Goal: Download file/media

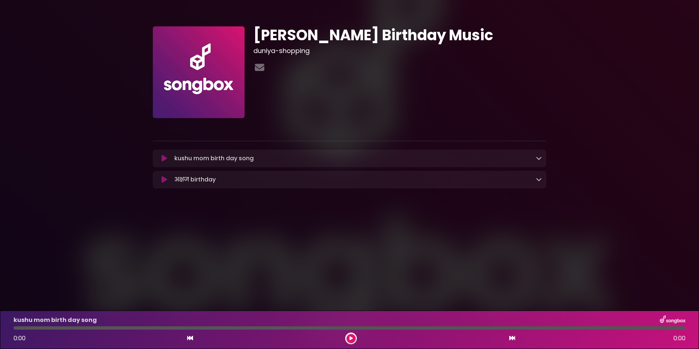
click at [163, 180] on icon at bounding box center [164, 179] width 5 height 7
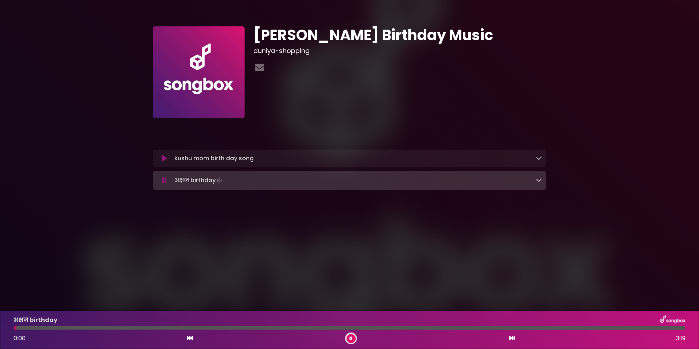
click at [539, 180] on icon at bounding box center [539, 180] width 6 height 6
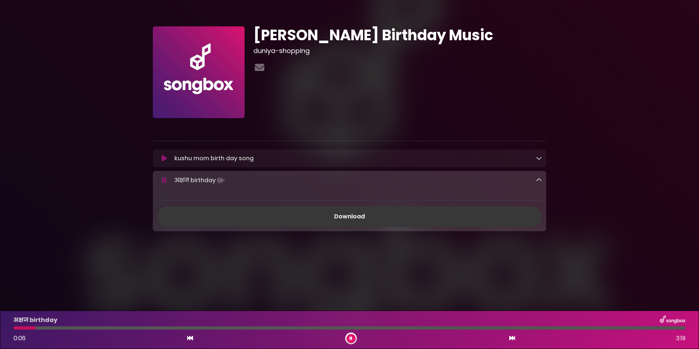
click at [416, 214] on link "Download" at bounding box center [349, 216] width 385 height 20
click at [164, 179] on icon at bounding box center [164, 180] width 5 height 7
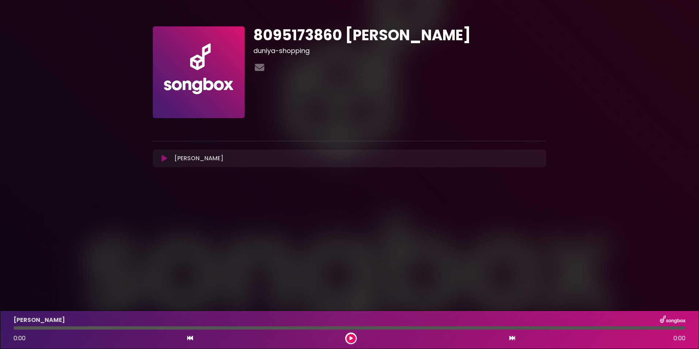
click at [163, 160] on icon at bounding box center [164, 158] width 5 height 7
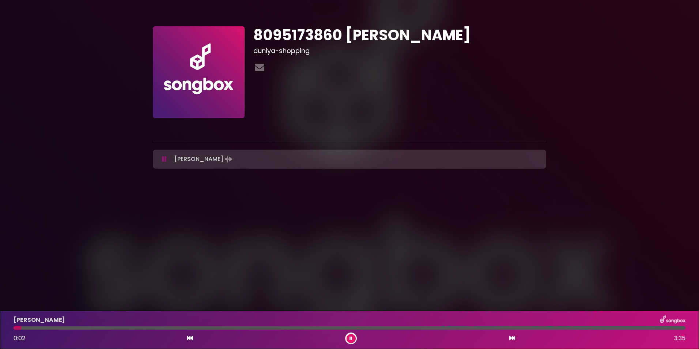
click at [274, 160] on div "[PERSON_NAME] Loading Track..." at bounding box center [357, 159] width 371 height 10
click at [168, 157] on button at bounding box center [164, 158] width 14 height 7
